Goal: Task Accomplishment & Management: Manage account settings

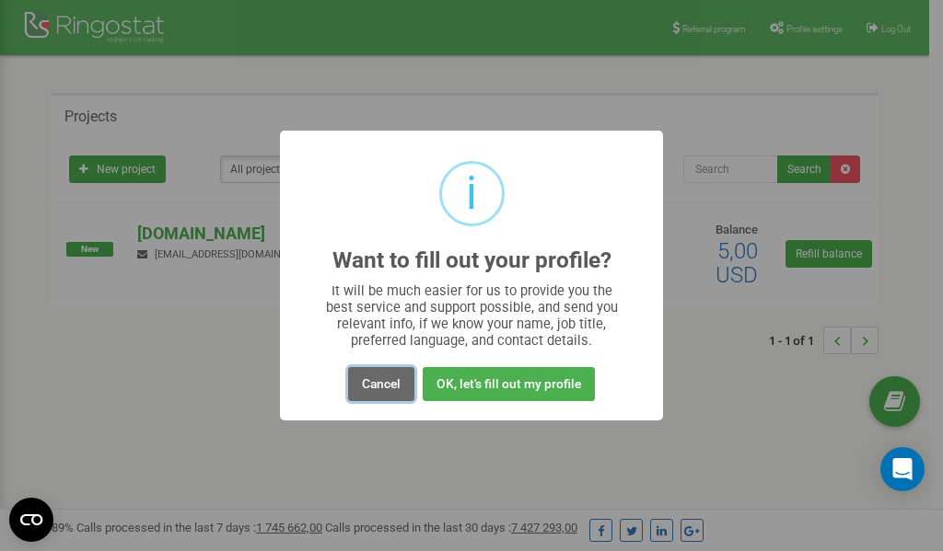
click at [384, 386] on button "Cancel" at bounding box center [381, 384] width 66 height 34
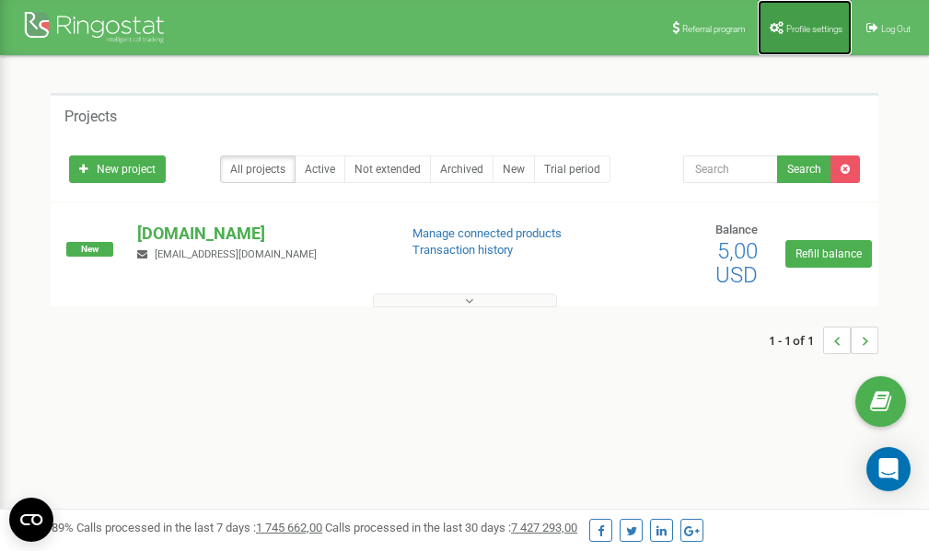
click at [802, 29] on span "Profile settings" at bounding box center [814, 29] width 56 height 10
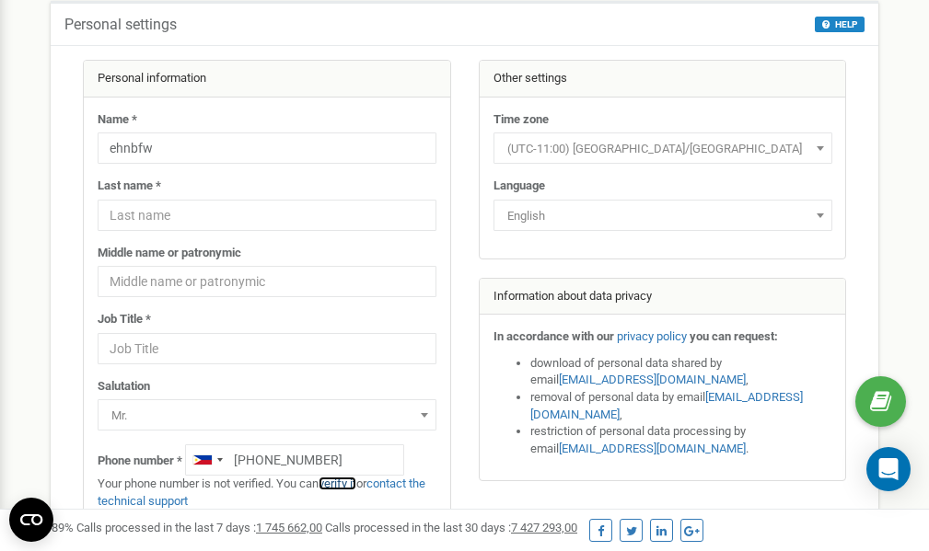
click at [343, 482] on link "verify it" at bounding box center [338, 484] width 38 height 14
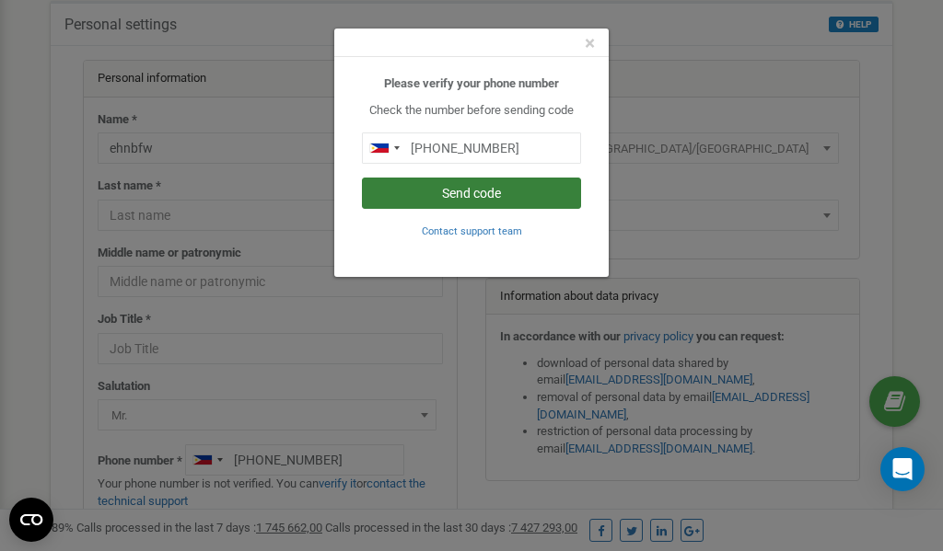
click at [464, 193] on button "Send code" at bounding box center [471, 193] width 219 height 31
